Goal: Task Accomplishment & Management: Complete application form

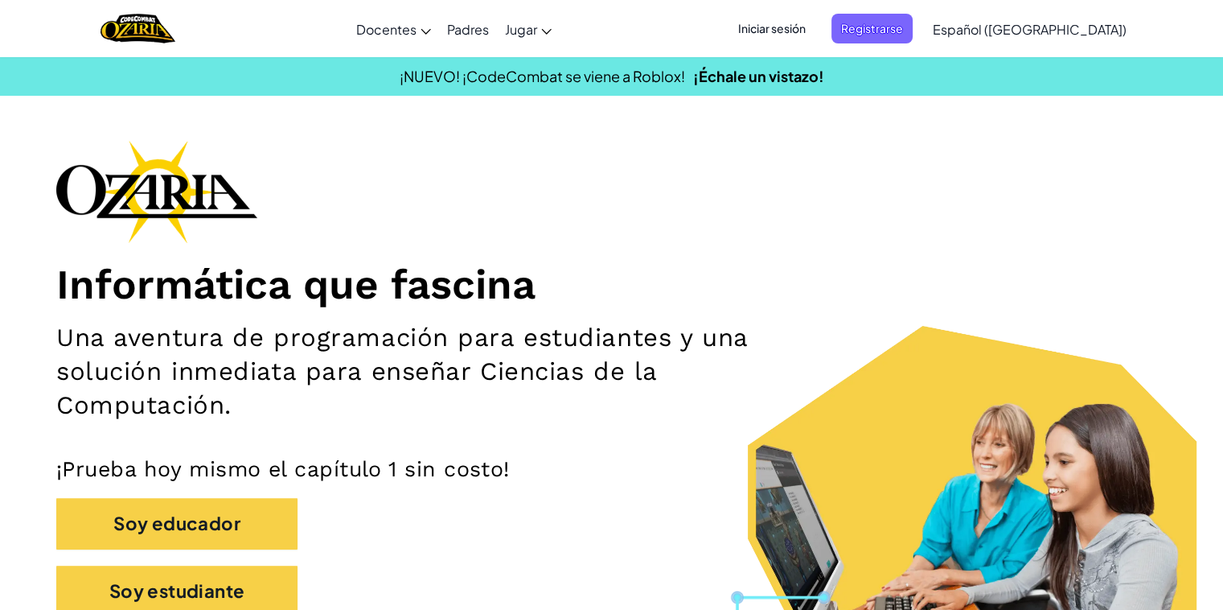
click at [634, 450] on div "Informática que fascina Una aventura de programación para estudiantes y una sol…" at bounding box center [611, 386] width 1111 height 492
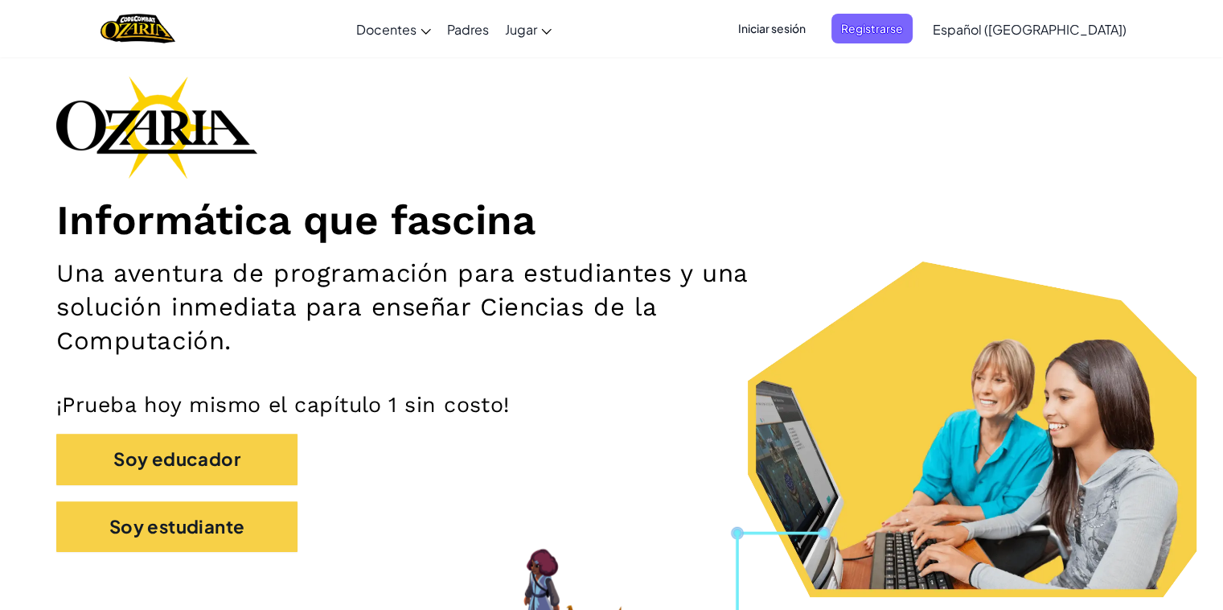
scroll to position [58, 0]
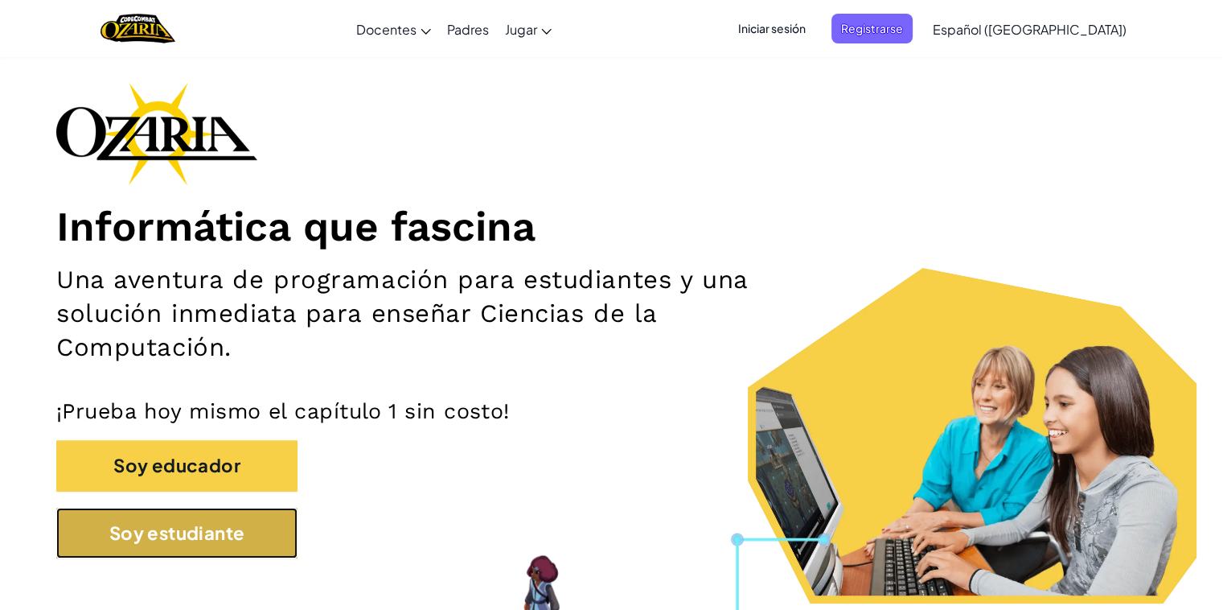
click at [265, 490] on button "Soy estudiante" at bounding box center [176, 532] width 241 height 51
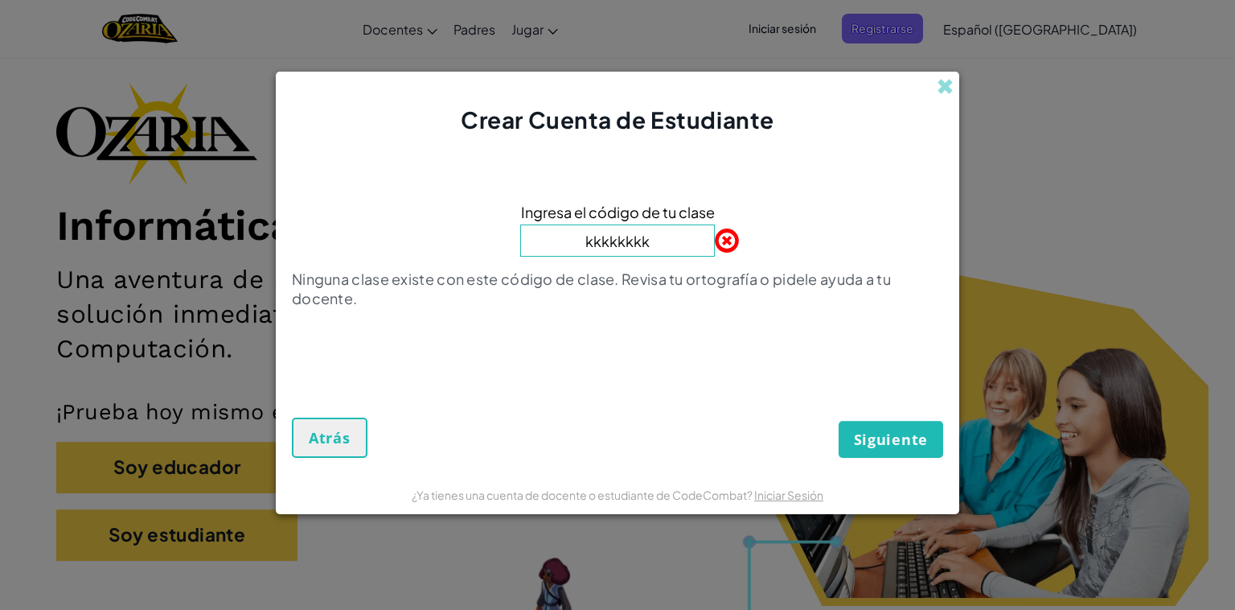
type input "kkkkkkkk"
click at [634, 490] on div "Crear Cuenta de Estudiante Ingresa el código de tu clase kkkkkkkk Ninguna clase…" at bounding box center [617, 305] width 1235 height 610
click at [634, 88] on span at bounding box center [945, 86] width 17 height 17
